Goal: Communication & Community: Connect with others

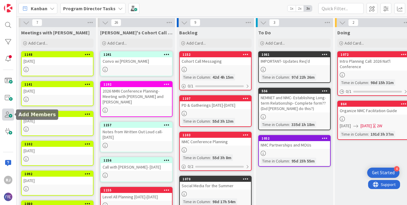
click at [10, 110] on span at bounding box center [8, 115] width 12 height 12
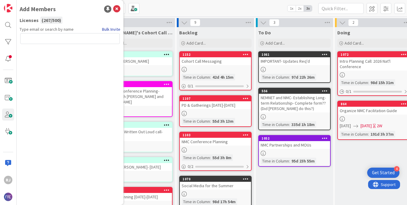
click at [113, 27] on link "Bulk Invite" at bounding box center [111, 29] width 18 height 6
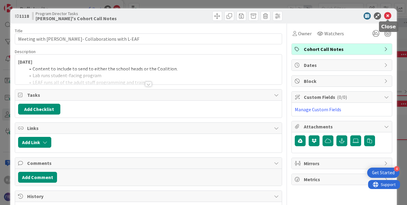
click at [390, 16] on icon at bounding box center [387, 15] width 7 height 7
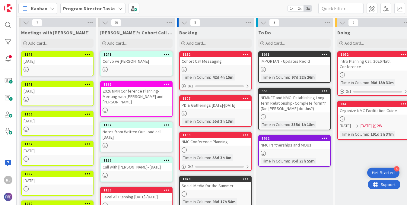
click at [89, 9] on b "Program Director Tasks" at bounding box center [89, 8] width 52 height 6
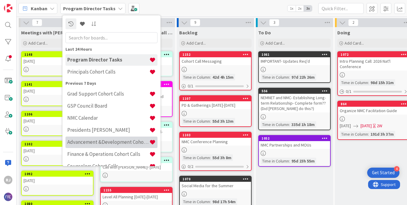
click at [89, 143] on h4 "Advancement &Development Cohort Calls" at bounding box center [108, 142] width 82 height 6
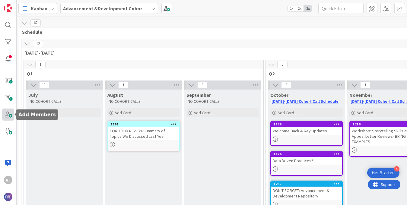
click at [11, 115] on span at bounding box center [8, 115] width 12 height 12
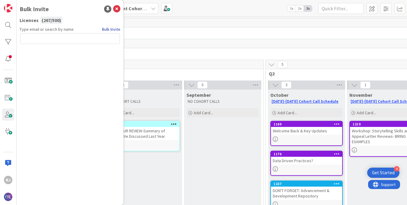
click at [104, 29] on link "Bulk Invite" at bounding box center [111, 29] width 18 height 6
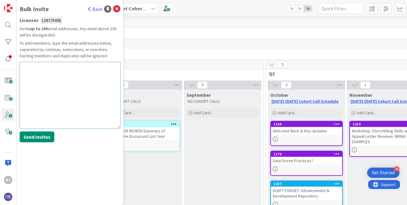
click at [44, 78] on textarea at bounding box center [70, 95] width 101 height 66
paste textarea "[EMAIL_ADDRESS][DOMAIN_NAME]"
type textarea "[EMAIL_ADDRESS][DOMAIN_NAME]"
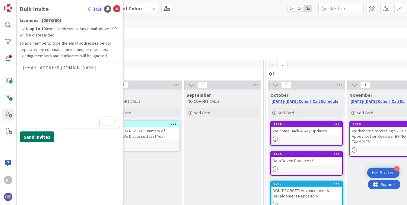
click at [39, 136] on button "Send Invites" at bounding box center [37, 137] width 35 height 11
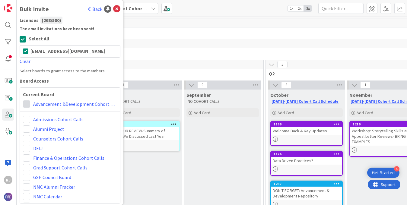
click at [27, 103] on span at bounding box center [26, 103] width 7 height 7
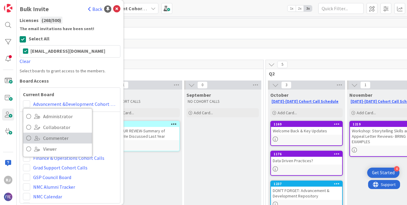
click at [42, 139] on link "Commenter" at bounding box center [57, 138] width 69 height 11
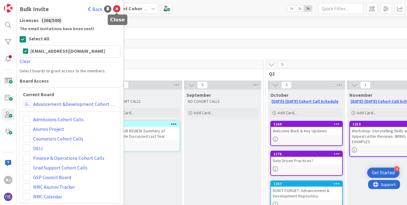
click at [116, 9] on icon at bounding box center [116, 8] width 7 height 7
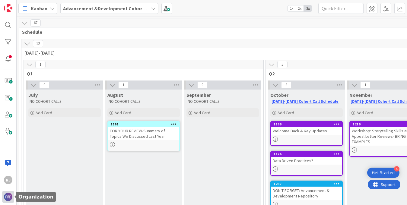
click at [8, 192] on div at bounding box center [8, 197] width 12 height 12
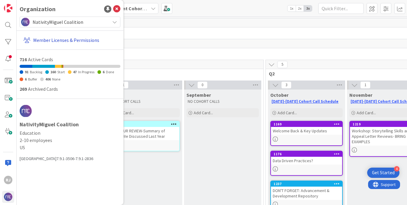
click at [61, 40] on link "Member Licenses & Permissions" at bounding box center [70, 40] width 99 height 11
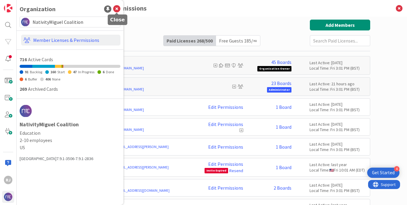
click at [117, 9] on icon at bounding box center [116, 8] width 7 height 7
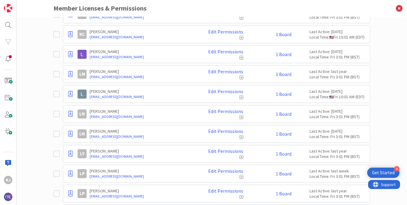
scroll to position [2553, 0]
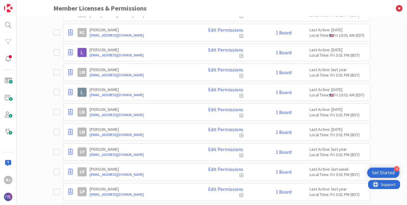
click at [400, 8] on icon at bounding box center [399, 8] width 16 height 17
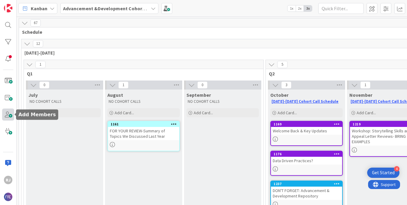
click at [8, 115] on span at bounding box center [8, 115] width 12 height 12
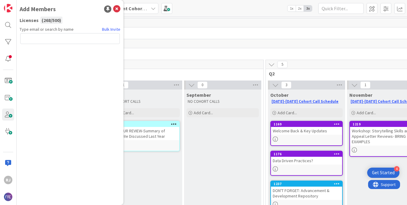
click at [83, 39] on input "text" at bounding box center [70, 38] width 100 height 11
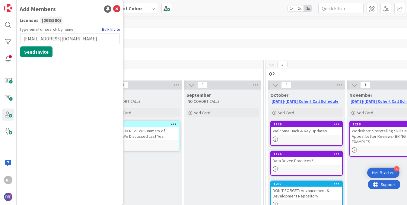
type input "[EMAIL_ADDRESS][DOMAIN_NAME]"
click at [109, 27] on link "Bulk Invite" at bounding box center [111, 29] width 18 height 6
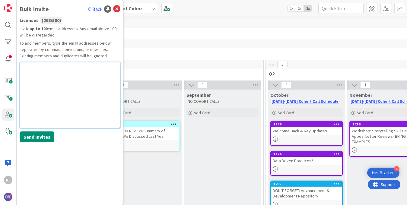
click at [46, 77] on textarea at bounding box center [70, 95] width 101 height 66
paste textarea "[EMAIL_ADDRESS][DOMAIN_NAME]"
type textarea "[EMAIL_ADDRESS][DOMAIN_NAME]"
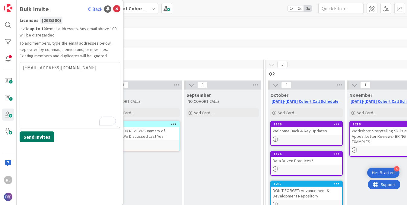
click at [40, 138] on button "Send Invites" at bounding box center [37, 137] width 35 height 11
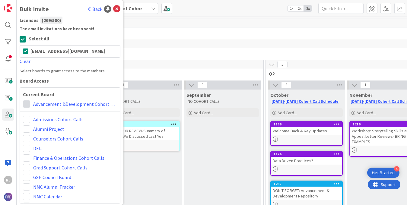
click at [25, 104] on span at bounding box center [26, 103] width 7 height 7
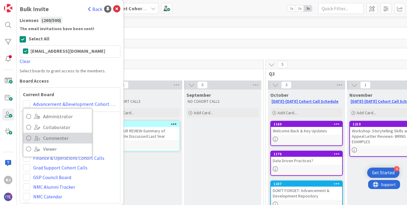
click at [57, 138] on span "Commenter" at bounding box center [66, 138] width 46 height 9
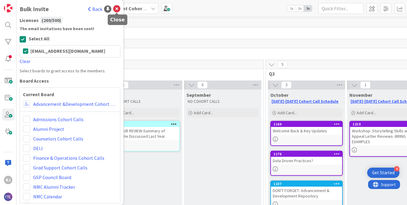
click at [116, 6] on icon at bounding box center [116, 8] width 7 height 7
